Goal: Task Accomplishment & Management: Use online tool/utility

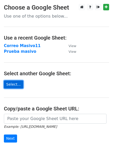
click at [13, 85] on link "Select..." at bounding box center [13, 85] width 19 height 8
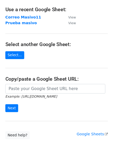
scroll to position [52, 0]
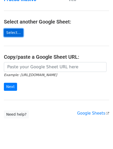
click at [17, 32] on link "Select..." at bounding box center [13, 33] width 19 height 8
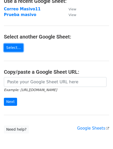
scroll to position [0, 0]
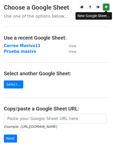
click at [107, 7] on icon at bounding box center [106, 7] width 3 height 4
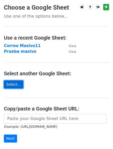
click at [16, 86] on link "Select..." at bounding box center [13, 85] width 19 height 8
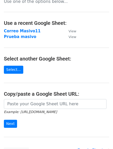
scroll to position [11, 0]
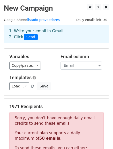
scroll to position [104, 0]
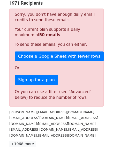
click at [57, 21] on p "Sorry, you don't have enough daily email credits to send these emails." at bounding box center [57, 17] width 84 height 11
click at [46, 38] on div "Sorry, you don't have enough daily email credits to send these emails. Your cur…" at bounding box center [56, 58] width 95 height 98
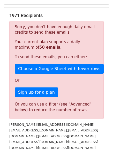
scroll to position [108, 0]
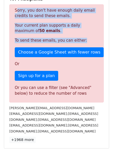
drag, startPoint x: 13, startPoint y: 12, endPoint x: 83, endPoint y: 39, distance: 75.5
click at [83, 39] on div "Sorry, you don't have enough daily email credits to send these emails. Your cur…" at bounding box center [56, 53] width 95 height 98
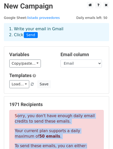
scroll to position [0, 0]
